Goal: Task Accomplishment & Management: Use online tool/utility

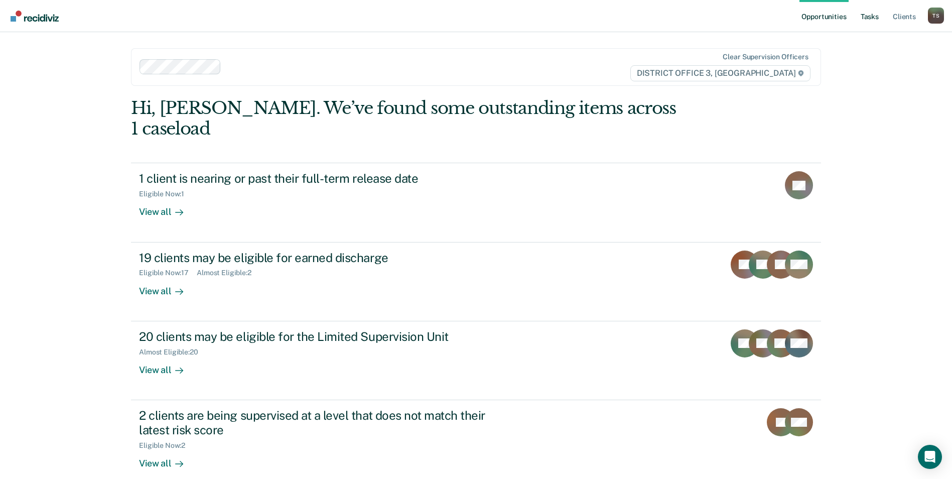
click at [873, 18] on link "Tasks" at bounding box center [869, 16] width 22 height 32
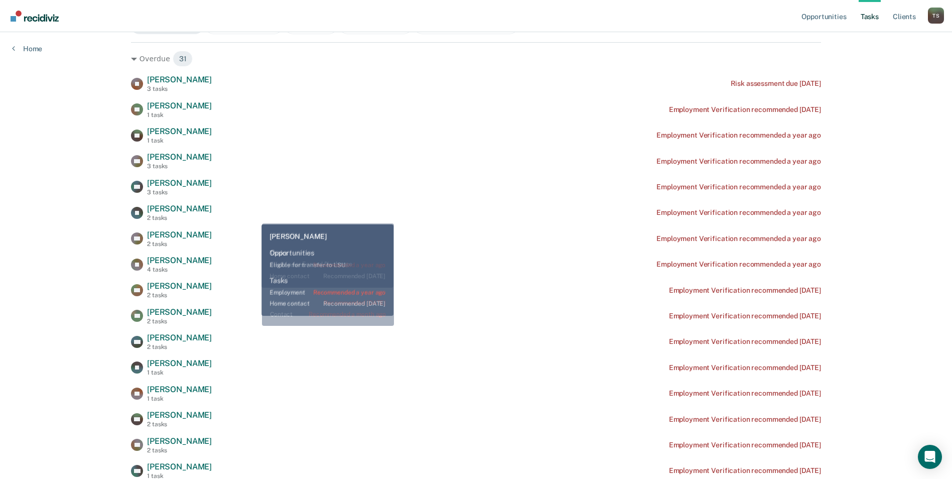
scroll to position [251, 0]
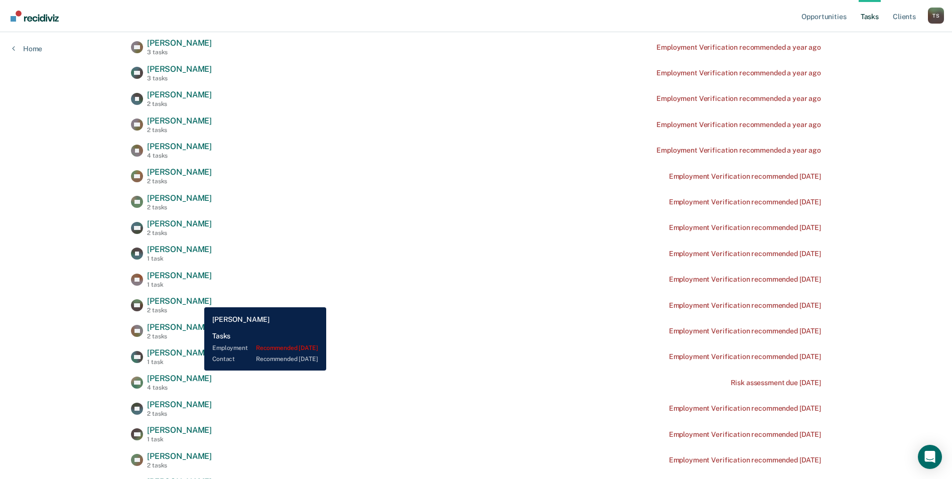
click at [197, 299] on span "[PERSON_NAME]" at bounding box center [179, 301] width 65 height 10
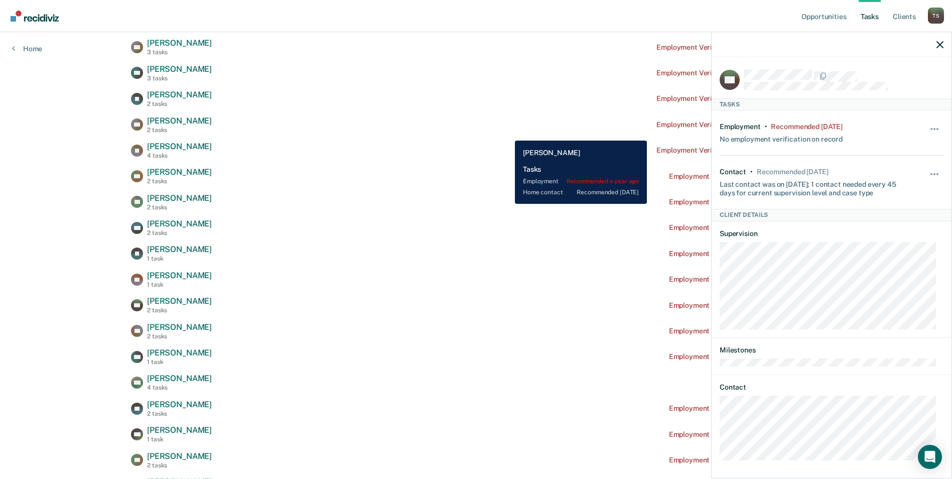
click at [507, 133] on div "DD [PERSON_NAME] 2 tasks Employment Verification recommended a year ago" at bounding box center [476, 125] width 690 height 18
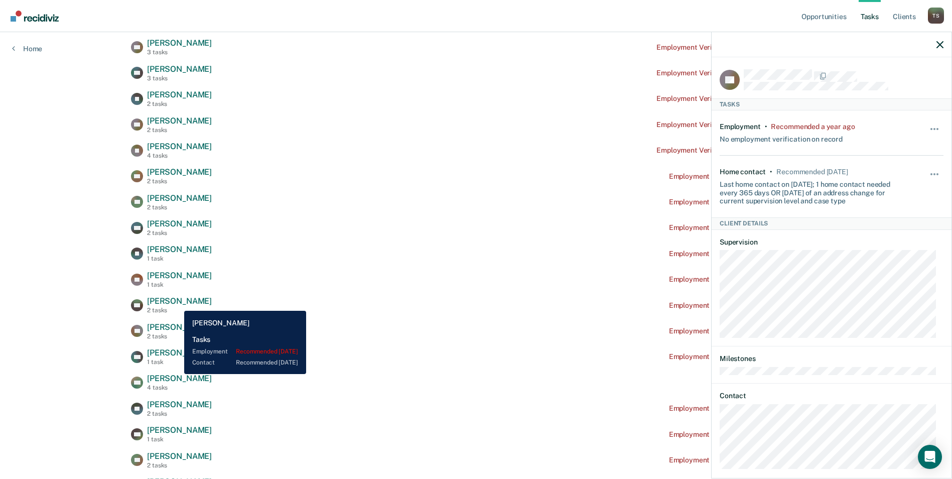
click at [177, 303] on span "[PERSON_NAME]" at bounding box center [179, 301] width 65 height 10
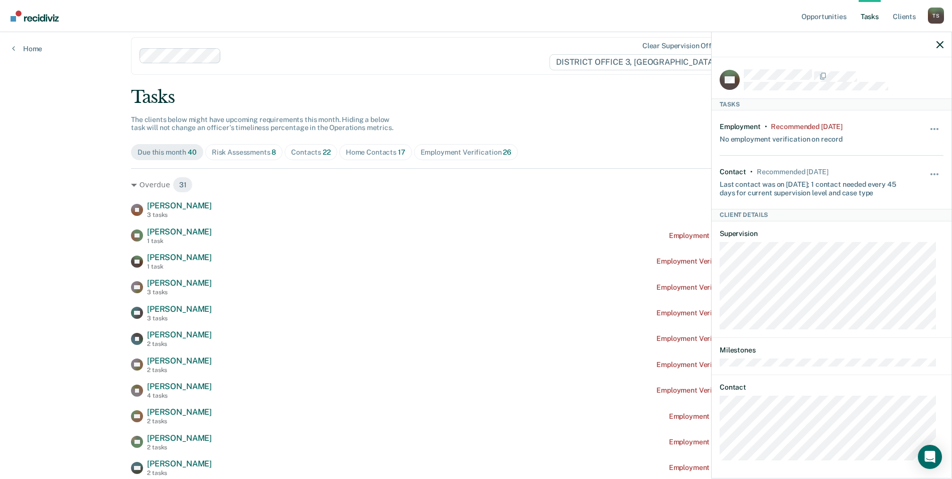
scroll to position [0, 0]
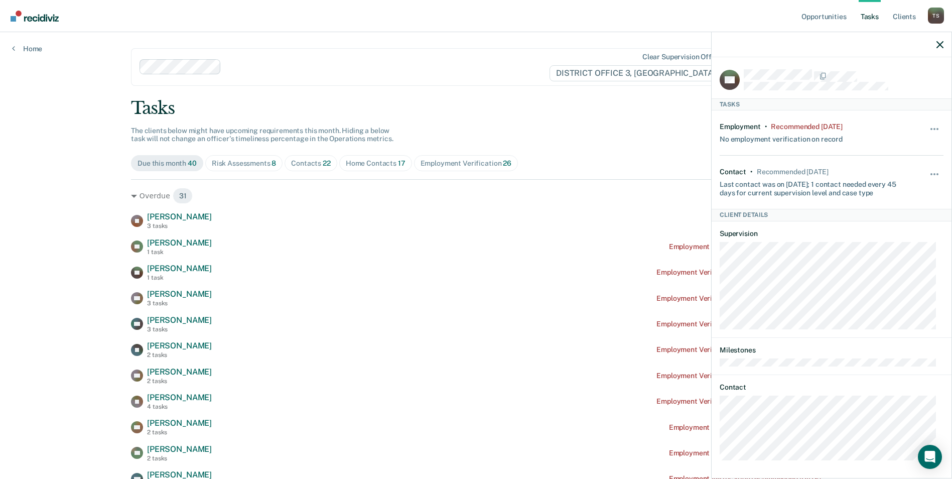
click at [938, 48] on icon "button" at bounding box center [939, 44] width 7 height 7
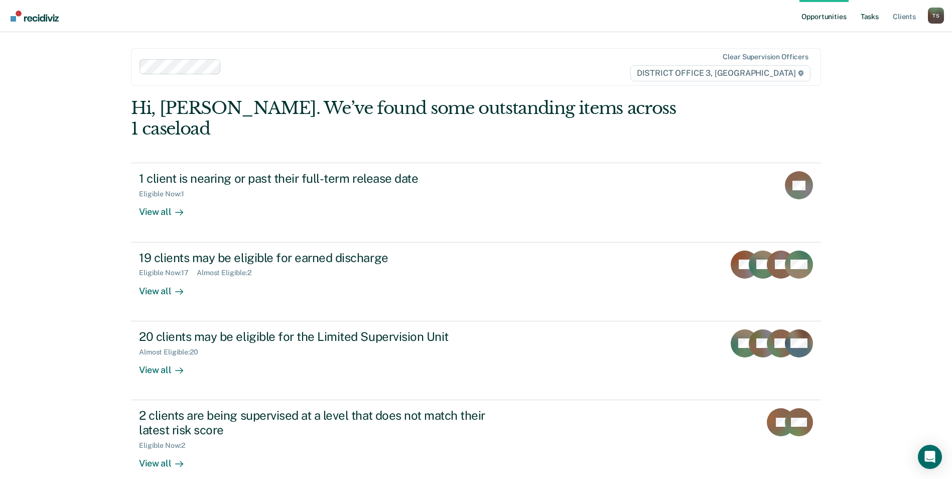
click at [864, 18] on link "Tasks" at bounding box center [869, 16] width 22 height 32
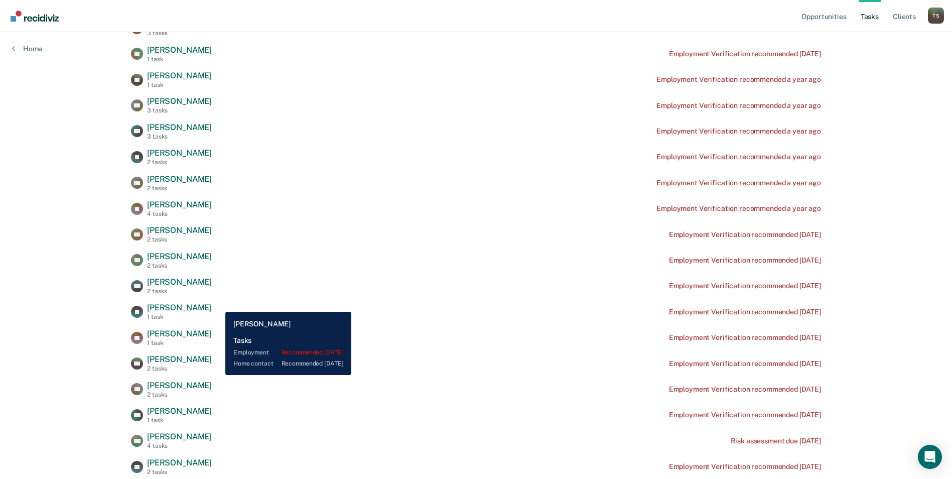
scroll to position [251, 0]
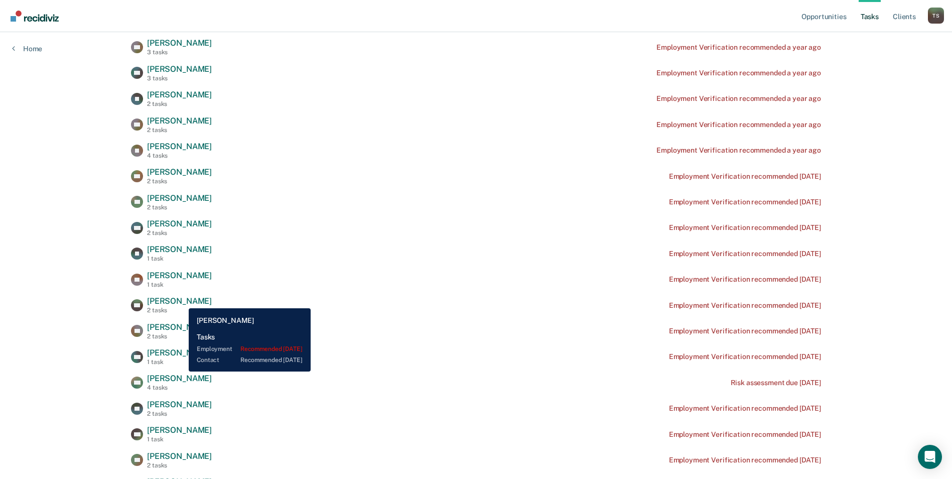
click at [181, 300] on span "[PERSON_NAME]" at bounding box center [179, 301] width 65 height 10
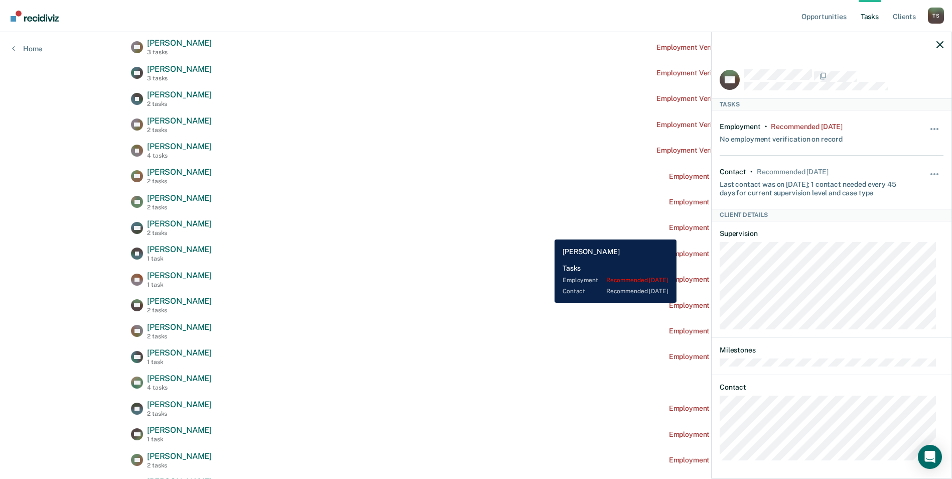
click at [547, 232] on div "SW Skyler Watts 2 tasks Employment Verification recommended 7 months ago" at bounding box center [476, 228] width 690 height 18
click at [558, 214] on div "SJ Steven Jones 3 tasks Risk assessment due 2 years ago RP Rodney Pylican 1 tas…" at bounding box center [476, 356] width 690 height 791
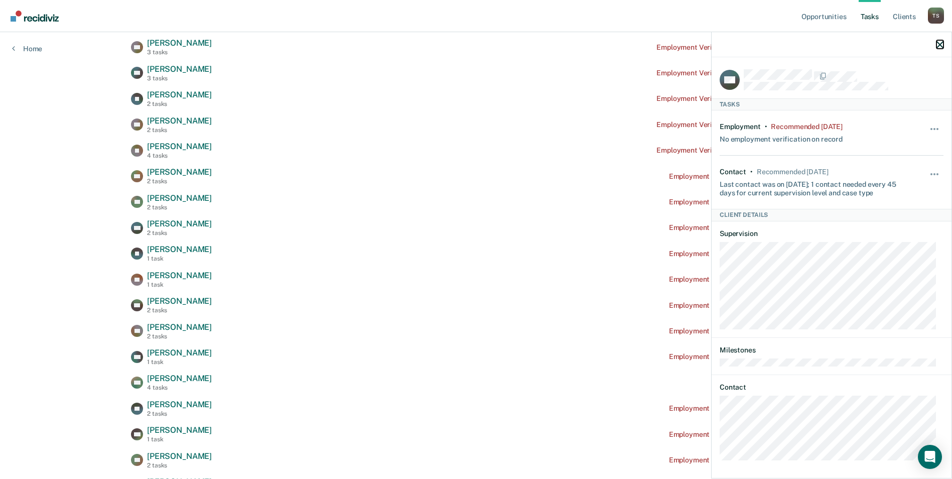
click at [940, 47] on icon "button" at bounding box center [939, 44] width 7 height 7
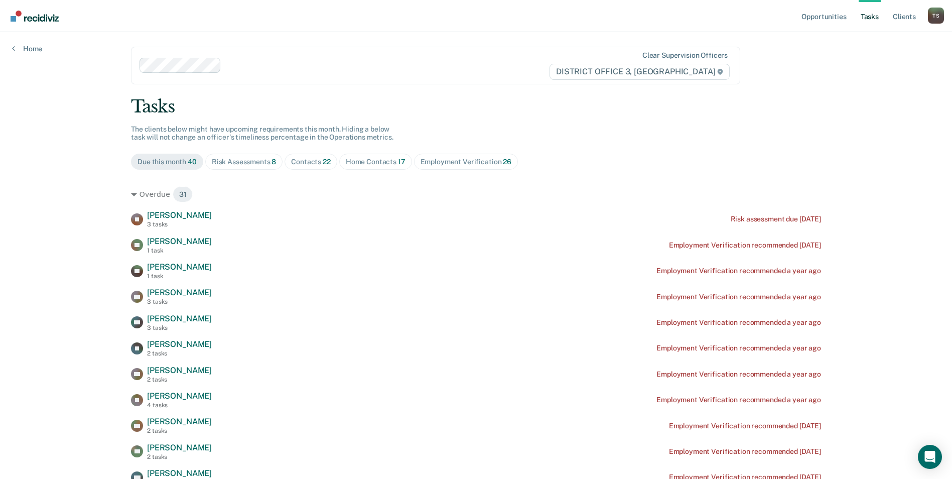
scroll to position [0, 0]
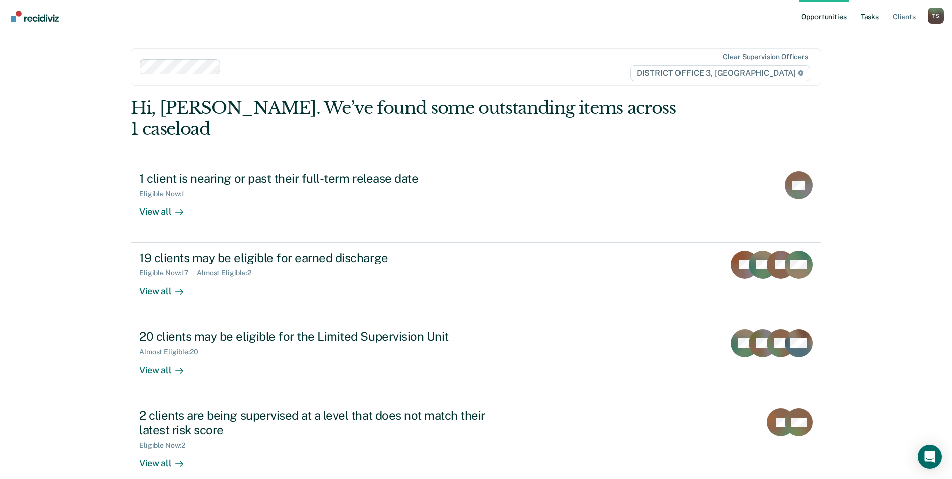
click at [869, 14] on link "Tasks" at bounding box center [869, 16] width 22 height 32
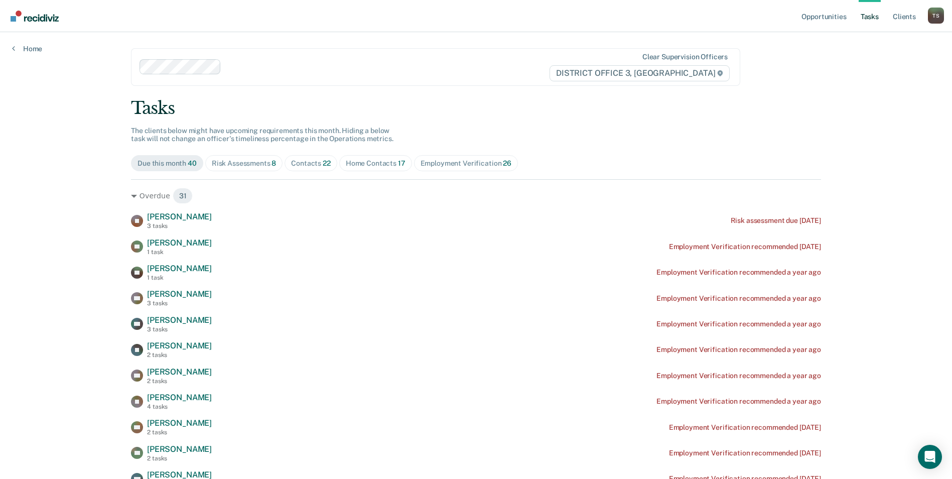
click at [308, 163] on div "Contacts 22" at bounding box center [311, 163] width 40 height 9
